Goal: Obtain resource: Download file/media

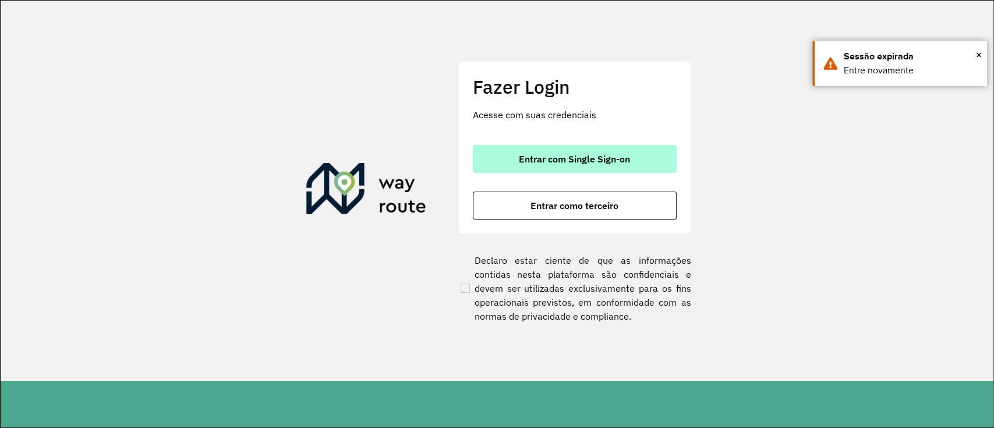
click at [651, 161] on button "Entrar com Single Sign-on" at bounding box center [575, 159] width 204 height 28
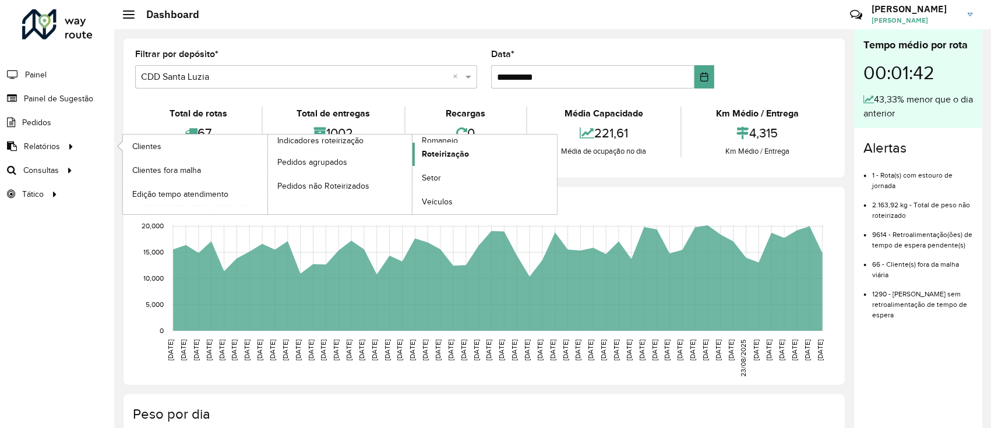
click at [454, 158] on span "Roteirização" at bounding box center [445, 154] width 47 height 12
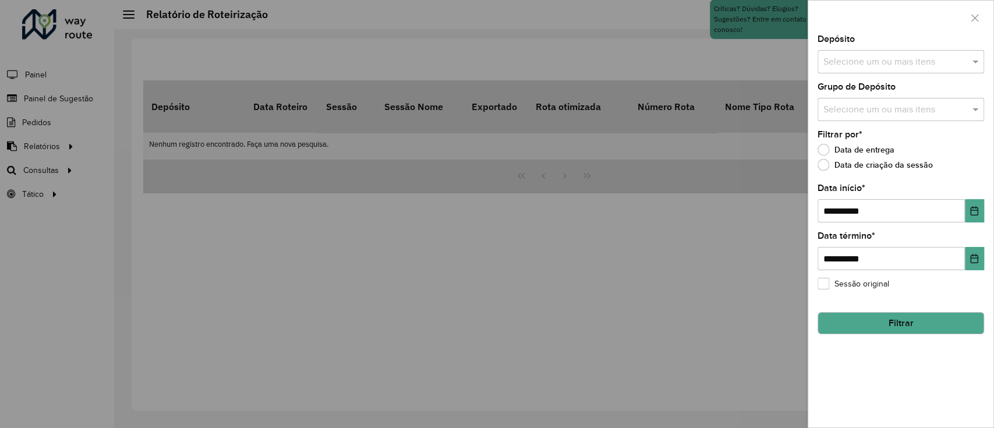
click at [742, 224] on div "**********" at bounding box center [900, 231] width 185 height 393
click at [742, 215] on button "Choose Date" at bounding box center [974, 210] width 19 height 23
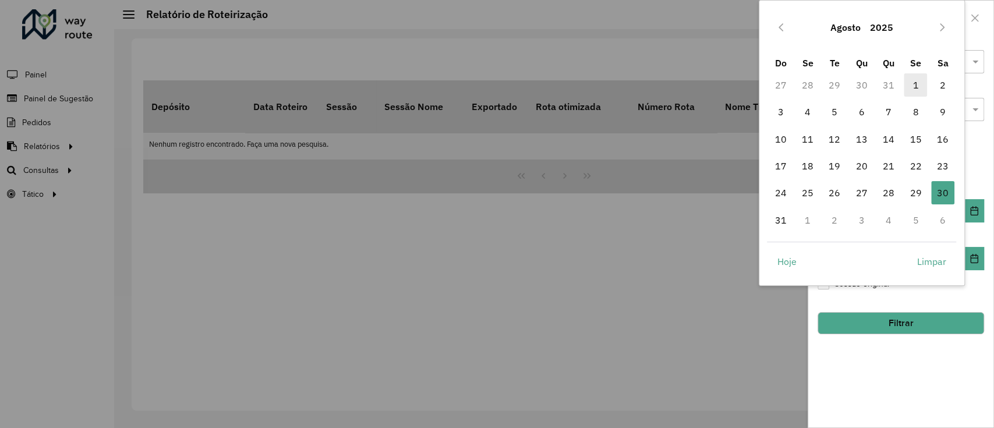
click at [742, 87] on span "1" at bounding box center [915, 84] width 23 height 23
type input "**********"
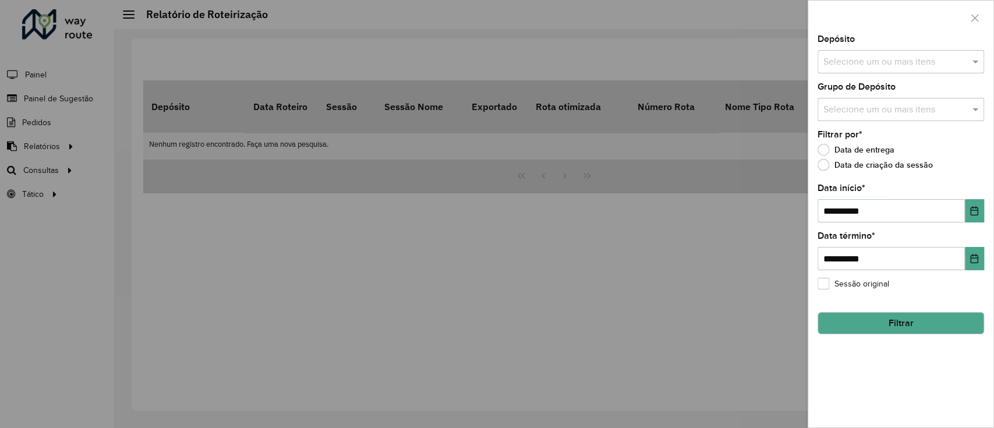
click at [742, 320] on div "**********" at bounding box center [900, 231] width 185 height 393
click at [742, 55] on input "text" at bounding box center [895, 62] width 149 height 14
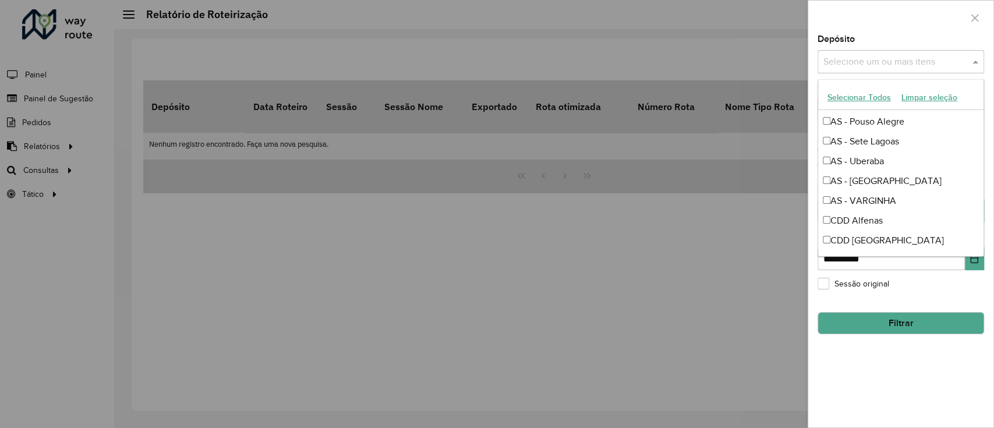
scroll to position [155, 0]
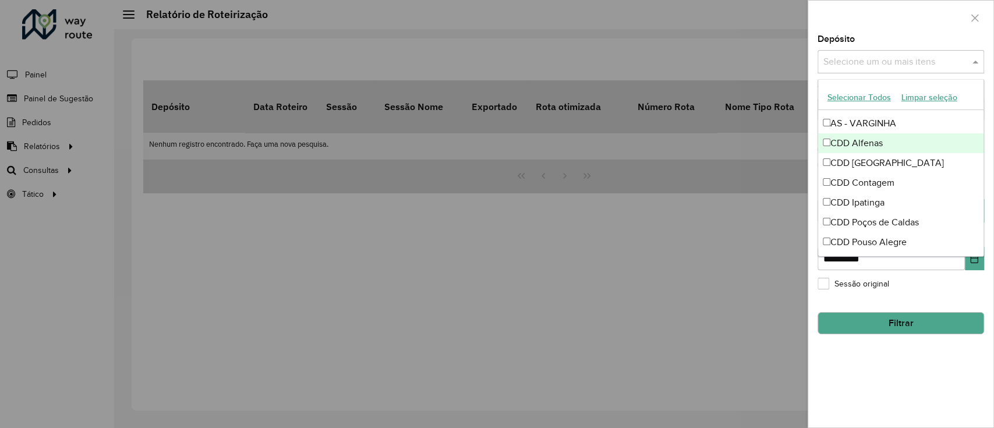
click at [742, 146] on div "CDD Alfenas" at bounding box center [900, 143] width 165 height 20
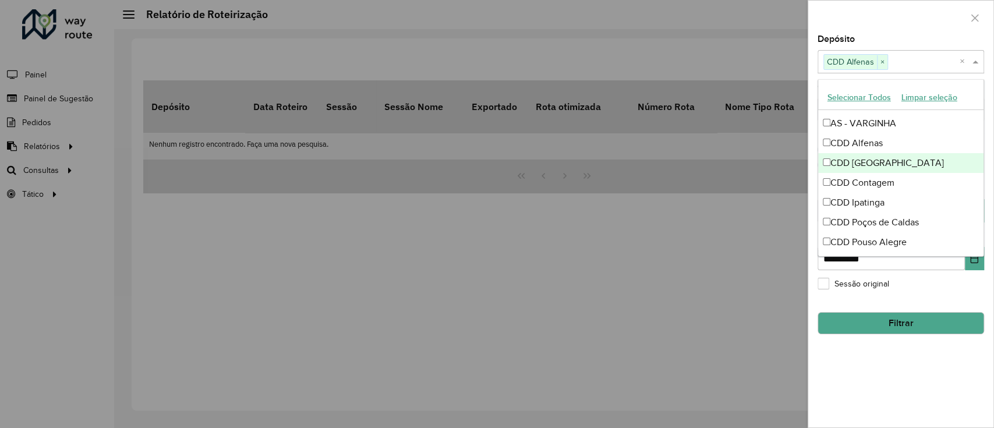
click at [742, 164] on div "CDD [GEOGRAPHIC_DATA]" at bounding box center [900, 163] width 165 height 20
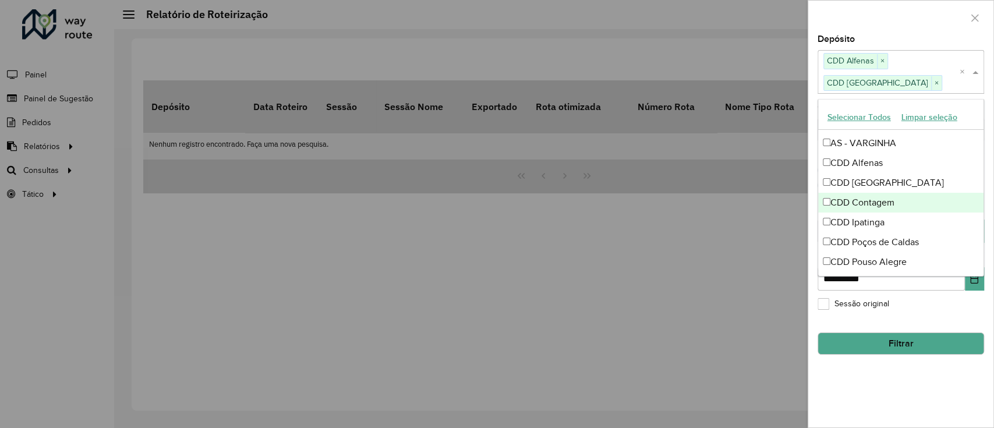
click at [742, 207] on div "CDD Contagem" at bounding box center [900, 203] width 165 height 20
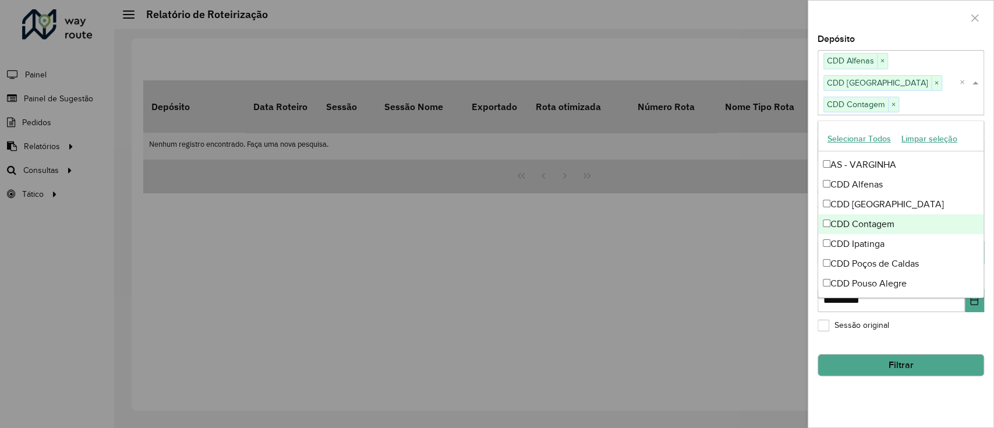
click at [742, 234] on div "CDD Ipatinga" at bounding box center [900, 244] width 165 height 20
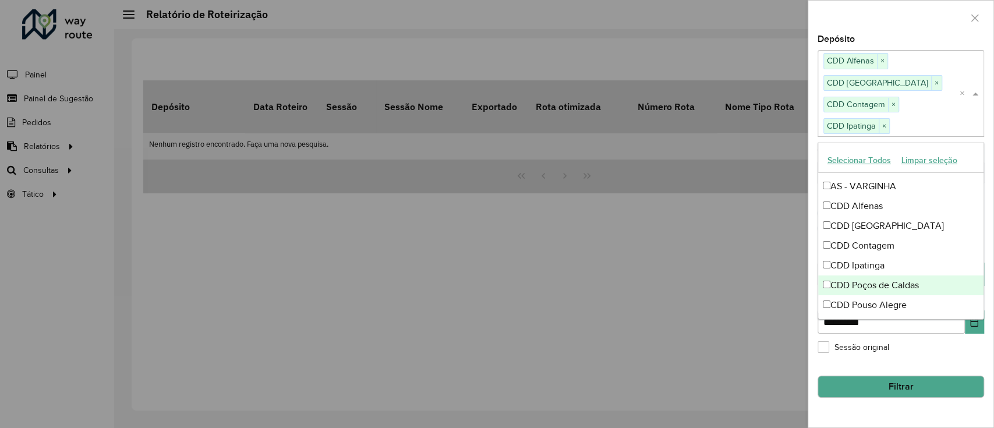
click at [742, 283] on div "CDD Poços de Caldas" at bounding box center [900, 286] width 165 height 20
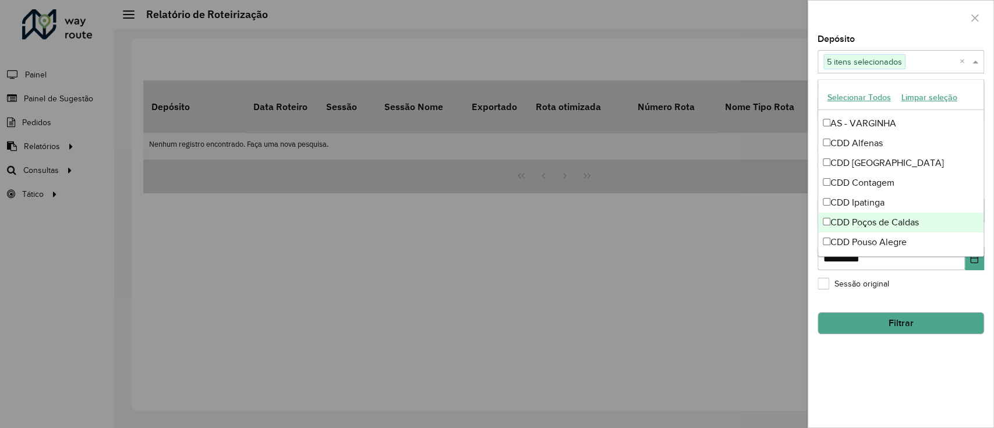
click at [742, 246] on div "CDD Pouso Alegre" at bounding box center [900, 242] width 165 height 20
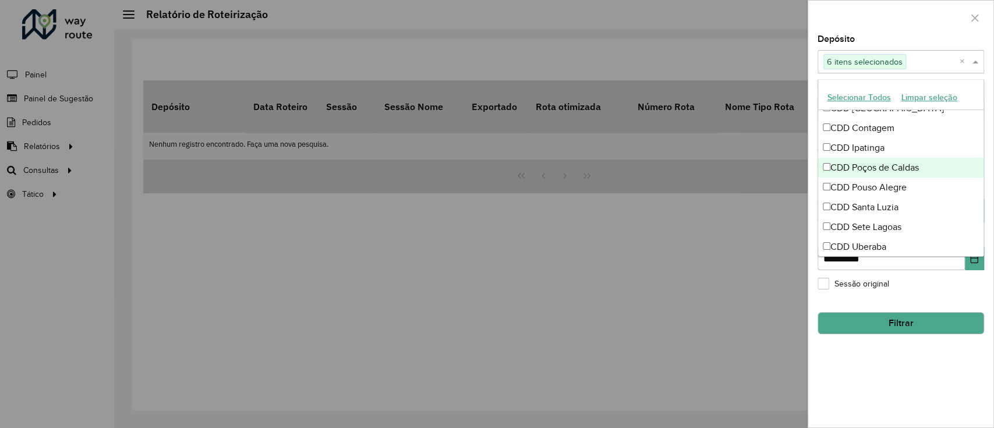
scroll to position [233, 0]
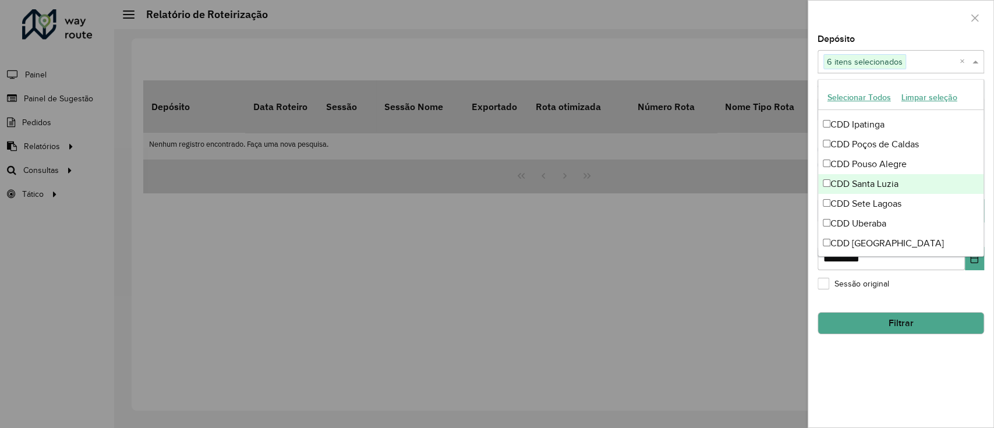
click at [742, 181] on div "CDD Santa Luzia" at bounding box center [900, 184] width 165 height 20
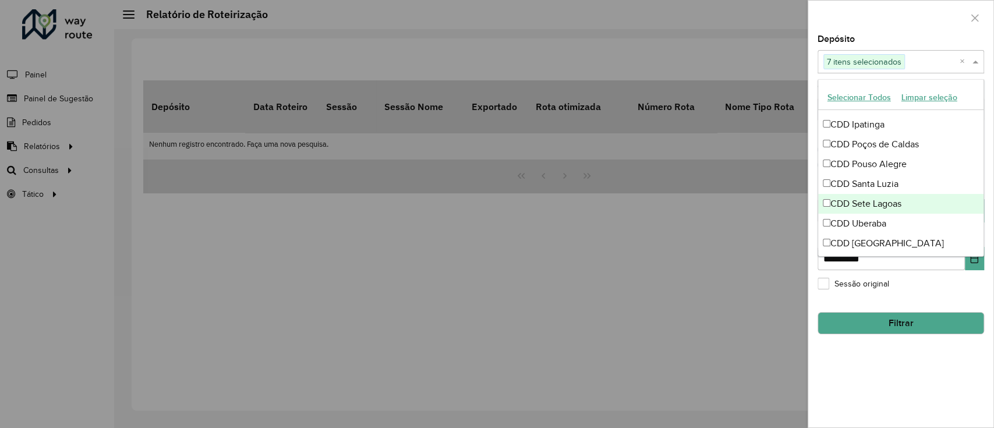
click at [742, 203] on div "CDD Sete Lagoas" at bounding box center [900, 204] width 165 height 20
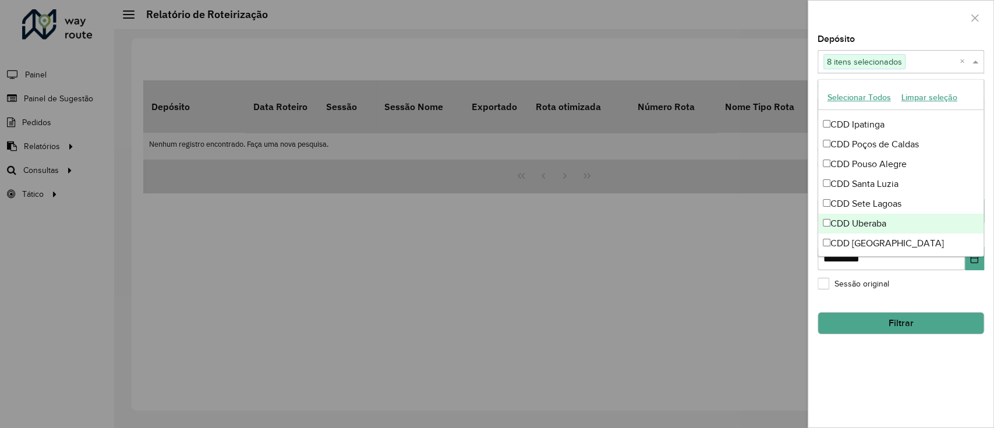
click at [742, 227] on div "CDD Uberaba" at bounding box center [900, 224] width 165 height 20
click at [742, 243] on div "CDD [GEOGRAPHIC_DATA]" at bounding box center [900, 244] width 165 height 20
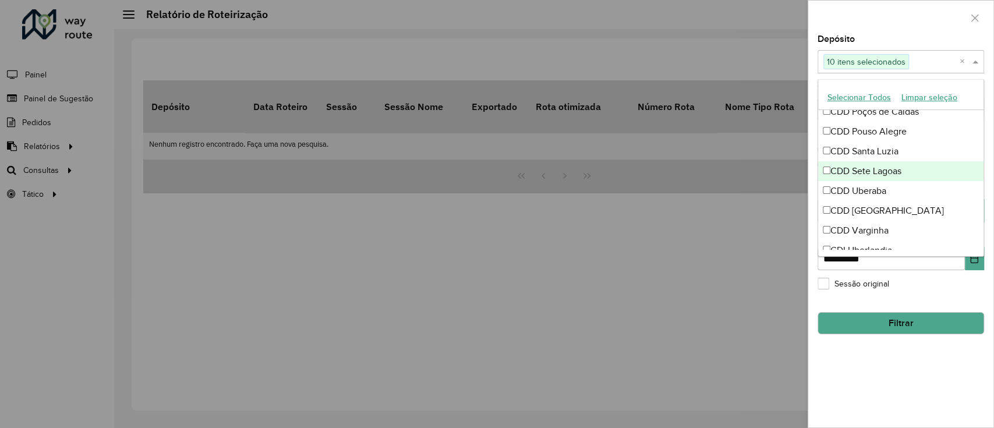
scroll to position [276, 0]
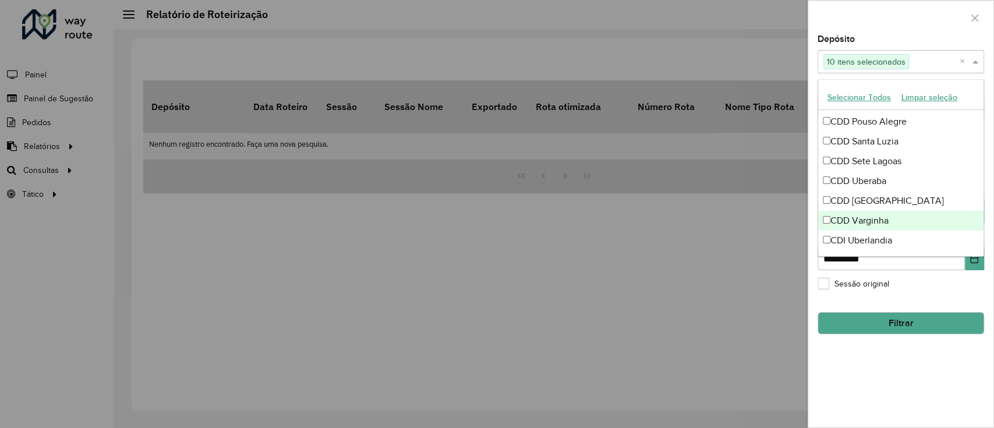
click at [742, 223] on div "CDD Varginha" at bounding box center [900, 221] width 165 height 20
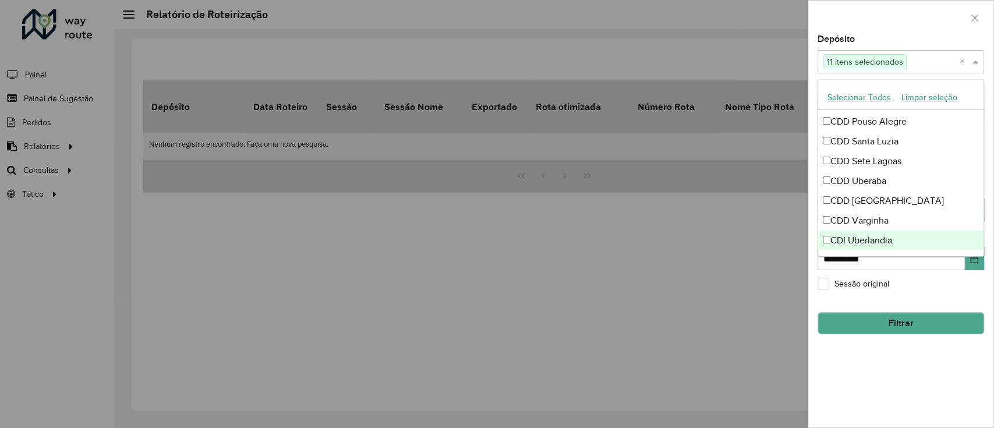
click at [742, 320] on div "**********" at bounding box center [900, 231] width 185 height 393
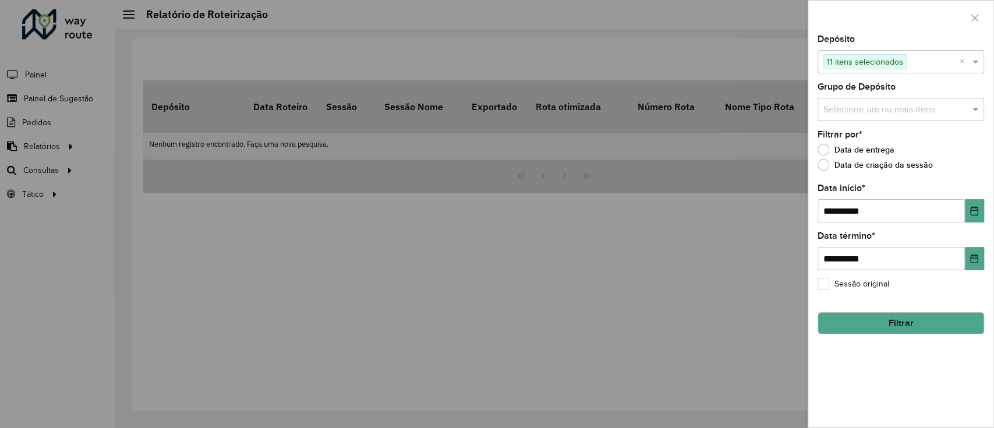
click at [742, 320] on button "Filtrar" at bounding box center [901, 323] width 167 height 22
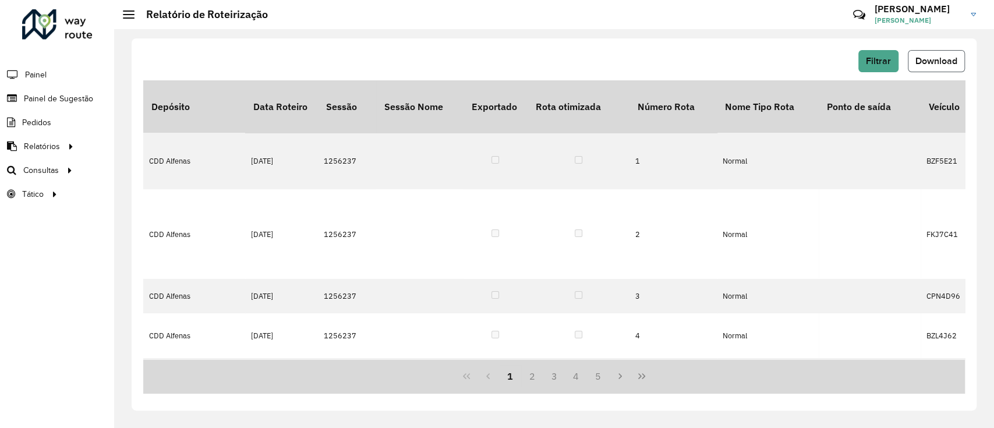
click at [742, 51] on button "Download" at bounding box center [936, 61] width 57 height 22
